Goal: Task Accomplishment & Management: Manage account settings

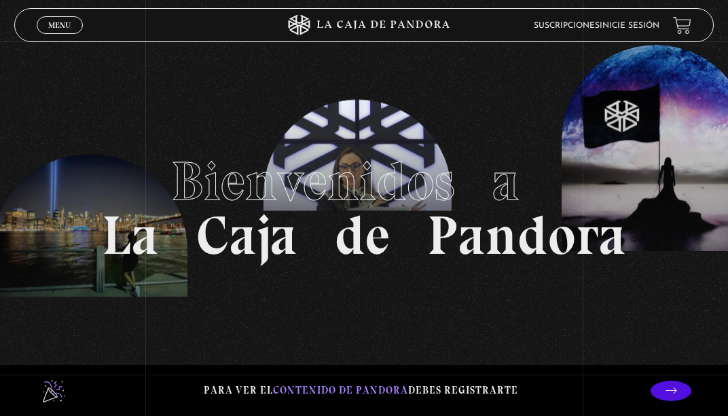
click at [623, 24] on link "Inicie sesión" at bounding box center [630, 26] width 60 height 8
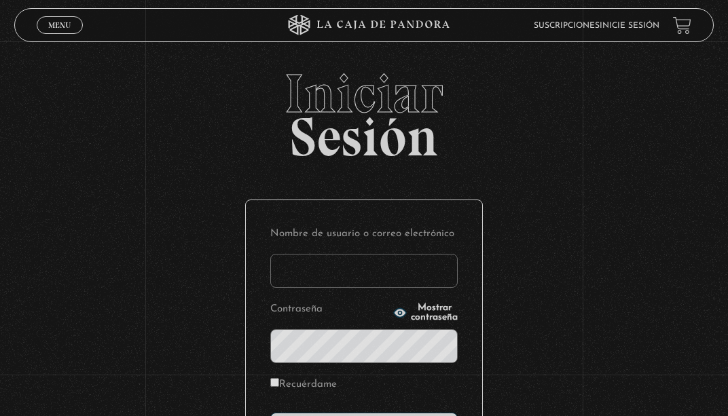
drag, startPoint x: 340, startPoint y: 249, endPoint x: 345, endPoint y: 257, distance: 9.8
click at [342, 252] on p "Nombre de usuario o correo electrónico" at bounding box center [363, 256] width 187 height 63
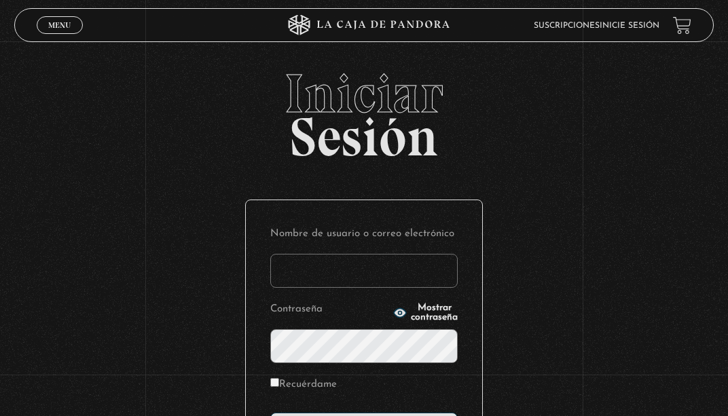
click at [351, 264] on input "Nombre de usuario o correo electrónico" at bounding box center [363, 271] width 187 height 34
click at [355, 274] on input "Nombre de usuario o correo electrónico" at bounding box center [363, 271] width 187 height 34
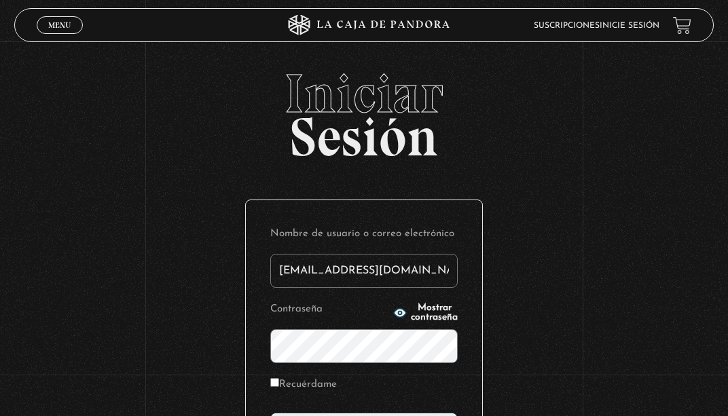
type input "ecarrillocordero@gmail.com"
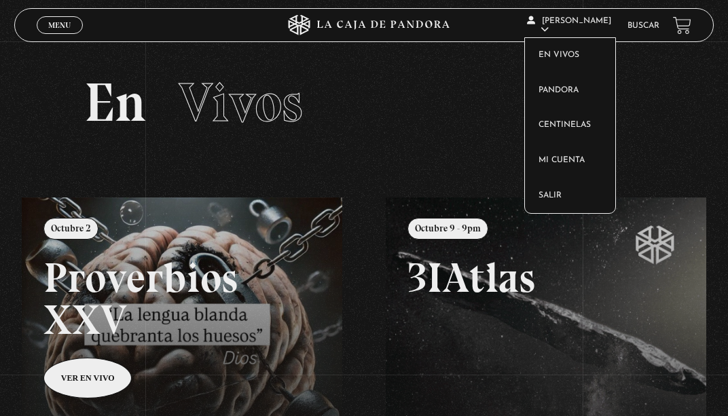
click at [549, 33] on icon at bounding box center [545, 29] width 8 height 8
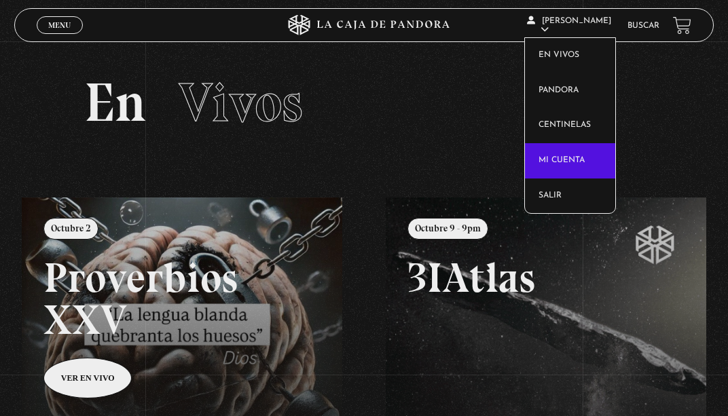
click at [579, 166] on link "Mi cuenta" at bounding box center [570, 160] width 90 height 35
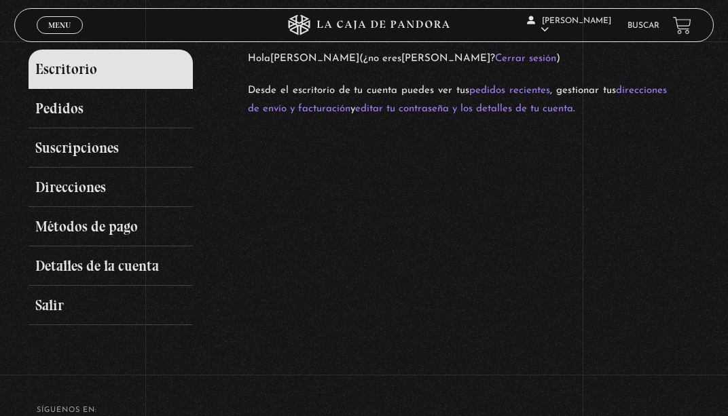
scroll to position [136, 0]
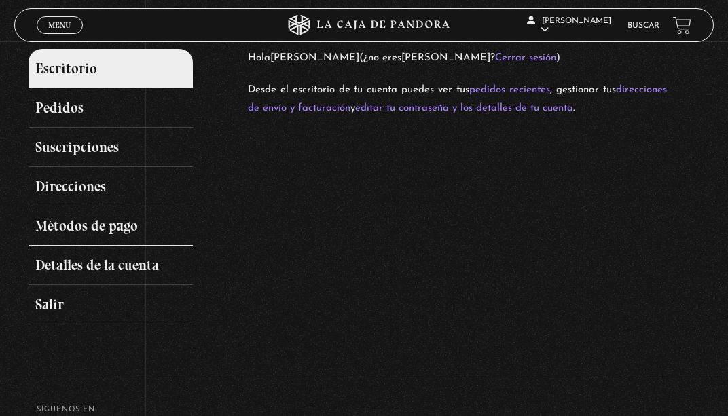
click at [83, 220] on link "Métodos de pago" at bounding box center [111, 226] width 164 height 39
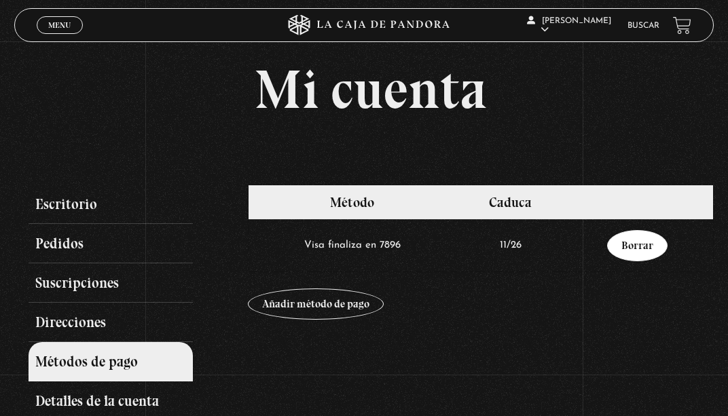
click at [642, 248] on link "Borrar" at bounding box center [637, 245] width 60 height 31
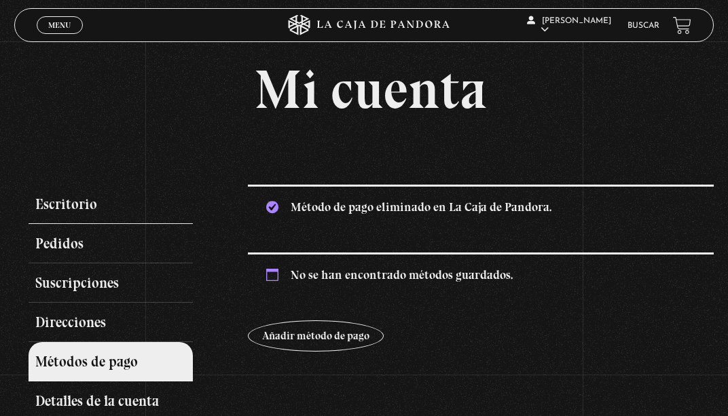
click at [66, 204] on link "Escritorio" at bounding box center [111, 204] width 164 height 39
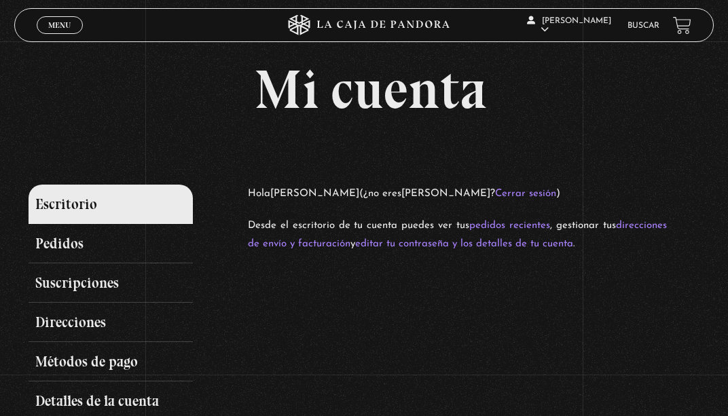
click at [58, 23] on span "Menu" at bounding box center [59, 25] width 22 height 8
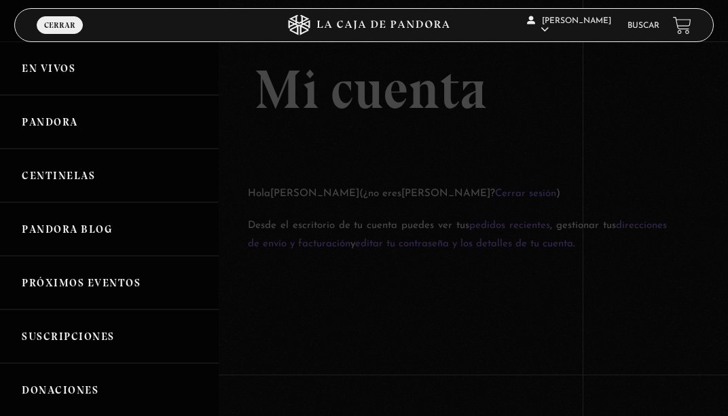
click at [60, 80] on link "En vivos" at bounding box center [109, 68] width 219 height 54
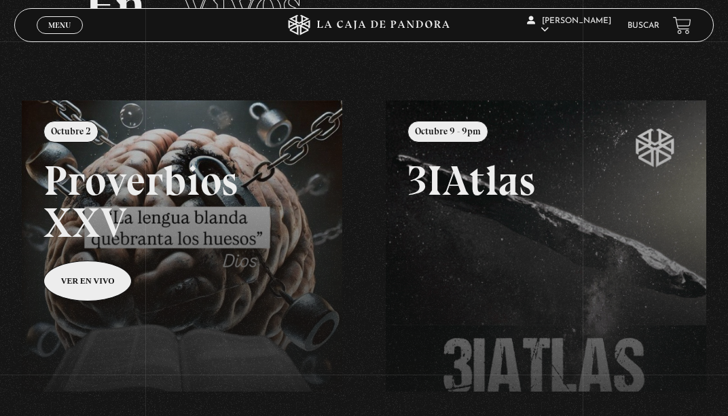
scroll to position [136, 0]
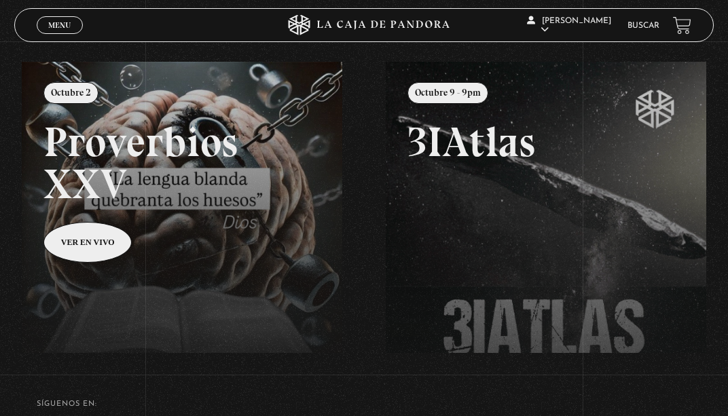
click at [83, 245] on link at bounding box center [386, 270] width 728 height 416
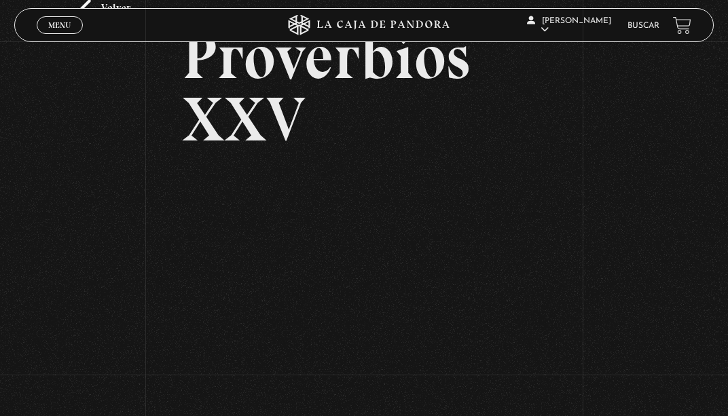
scroll to position [136, 0]
